Goal: Information Seeking & Learning: Find specific fact

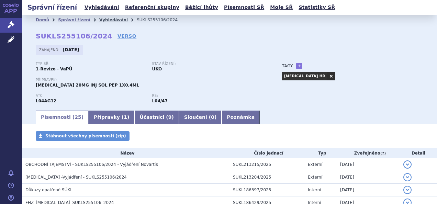
click at [99, 18] on link "Vyhledávání" at bounding box center [113, 20] width 29 height 5
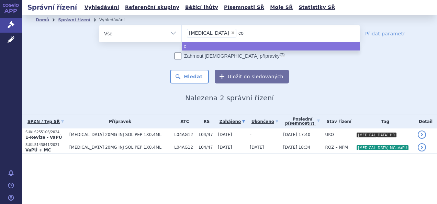
type input "cos"
type input "cosen"
type input "cosent"
type input "[MEDICAL_DATA]"
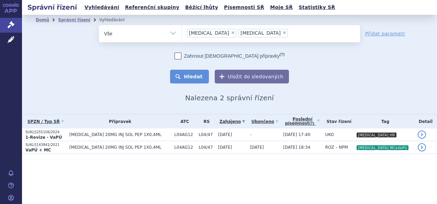
click at [191, 80] on button "Hledat" at bounding box center [189, 77] width 39 height 14
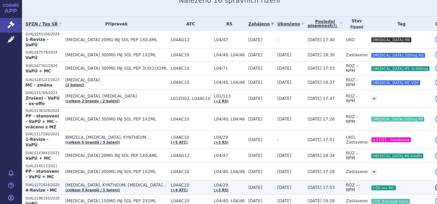
scroll to position [103, 0]
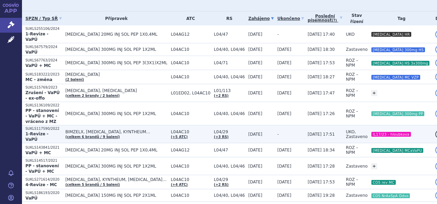
click at [62, 131] on p "1-Revize - VaPÚ" at bounding box center [43, 136] width 36 height 11
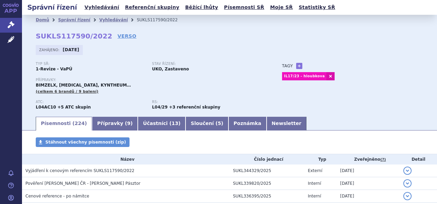
click at [90, 38] on strong "SUKLS117590/2022" at bounding box center [74, 36] width 77 height 8
click at [71, 36] on strong "SUKLS117590/2022" at bounding box center [74, 36] width 77 height 8
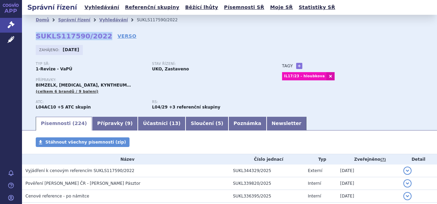
click at [71, 36] on strong "SUKLS117590/2022" at bounding box center [74, 36] width 77 height 8
copy h2 "SUKLS117590/2022"
